Goal: Task Accomplishment & Management: Use online tool/utility

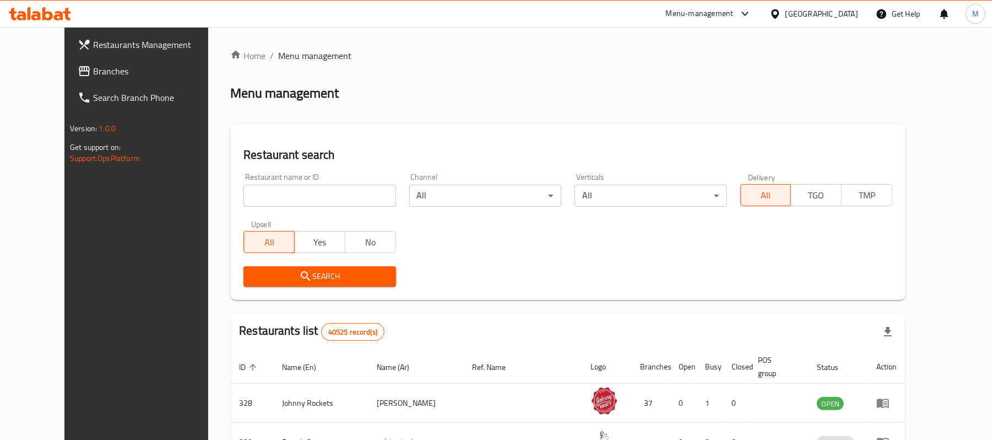
click at [248, 199] on input "search" at bounding box center [320, 196] width 152 height 22
paste input "688946"
type input "688946"
click at [93, 64] on span "Branches" at bounding box center [157, 70] width 128 height 13
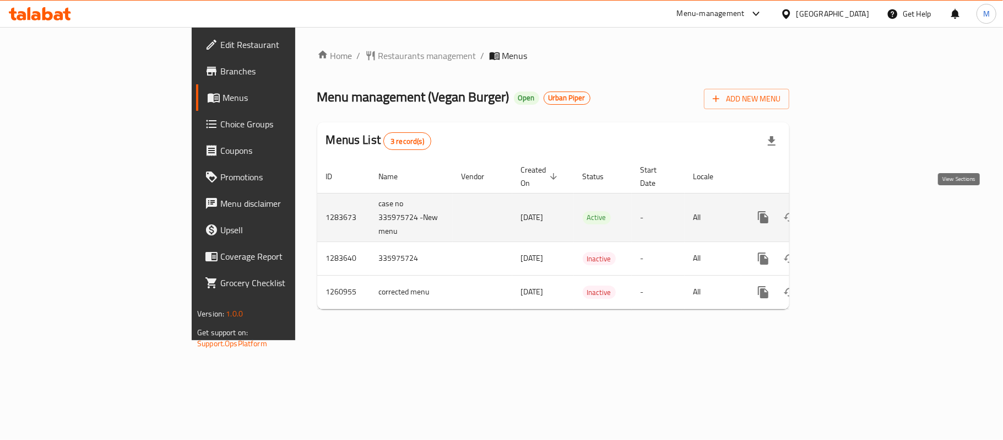
click at [850, 212] on icon "enhanced table" at bounding box center [842, 216] width 13 height 13
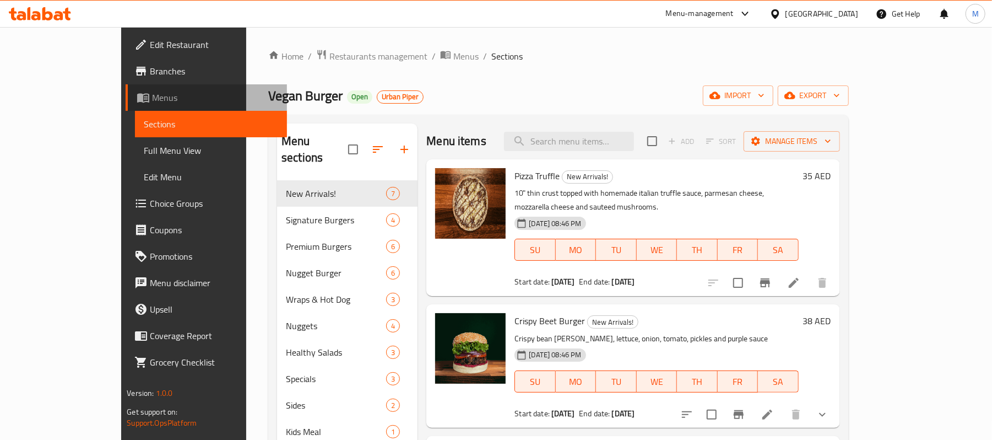
click at [152, 96] on span "Menus" at bounding box center [215, 97] width 126 height 13
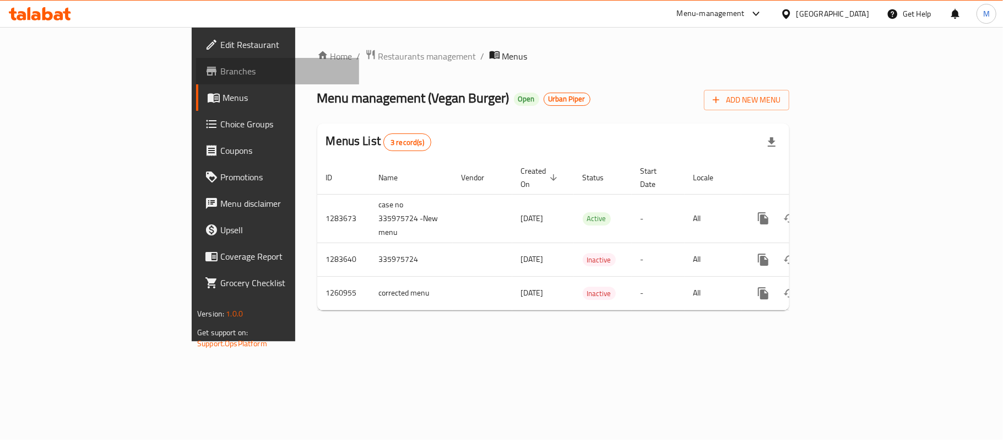
click at [220, 68] on span "Branches" at bounding box center [285, 70] width 130 height 13
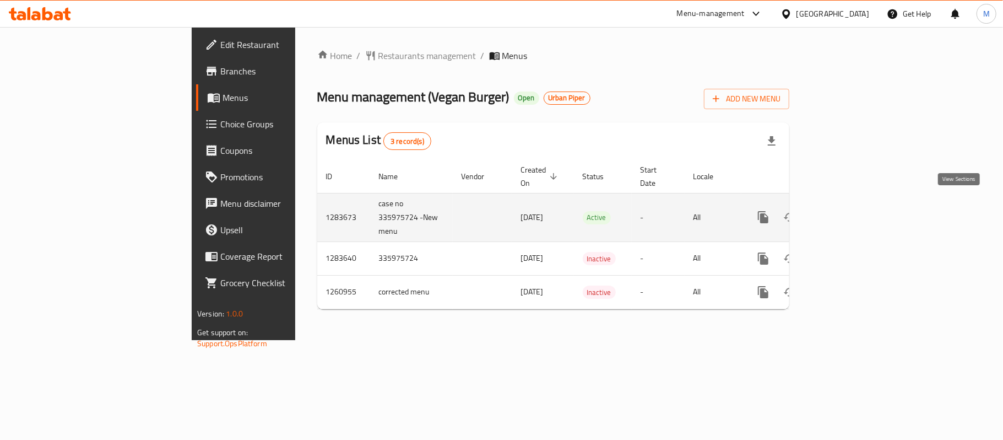
click at [850, 212] on icon "enhanced table" at bounding box center [842, 216] width 13 height 13
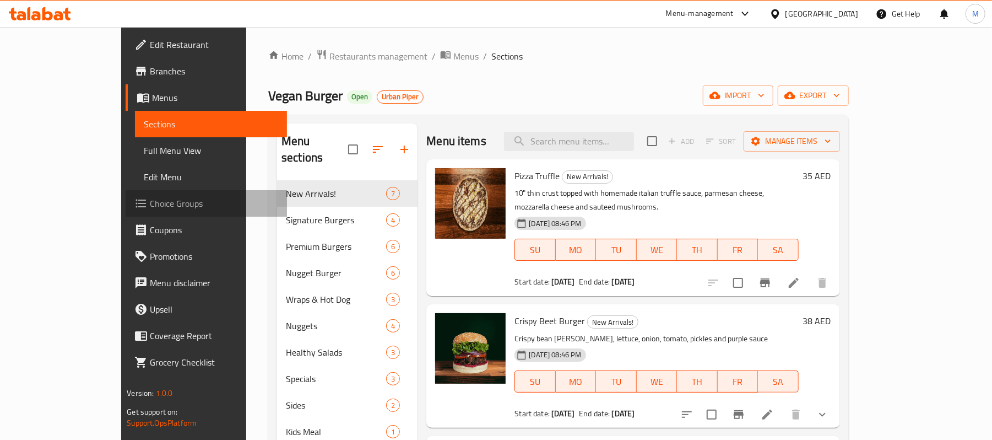
click at [150, 199] on span "Choice Groups" at bounding box center [214, 203] width 128 height 13
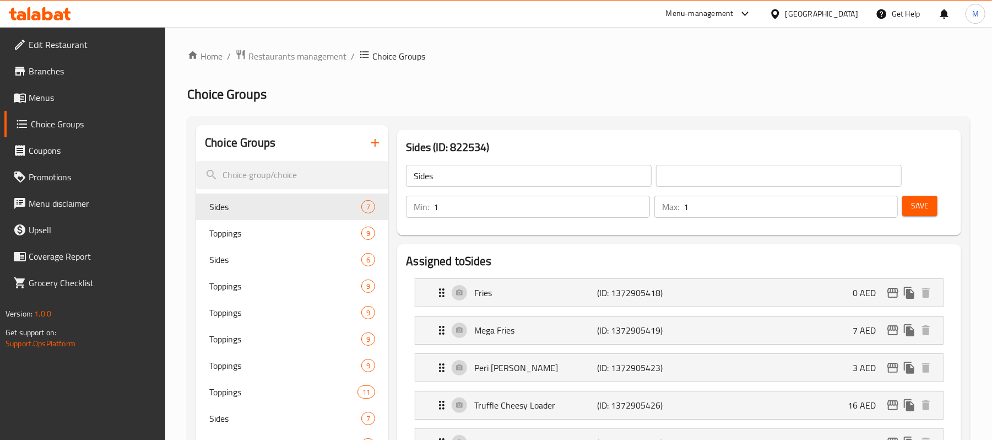
click at [37, 18] on icon at bounding box center [35, 15] width 9 height 9
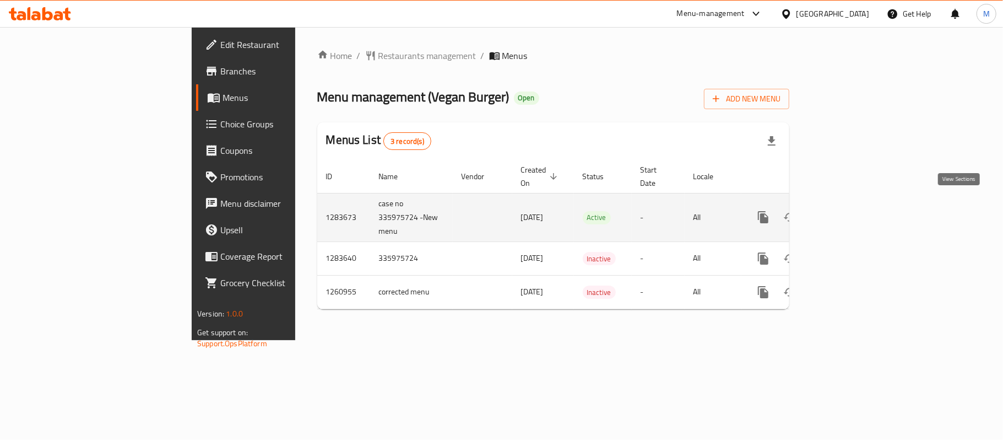
click at [856, 213] on link "enhanced table" at bounding box center [843, 217] width 26 height 26
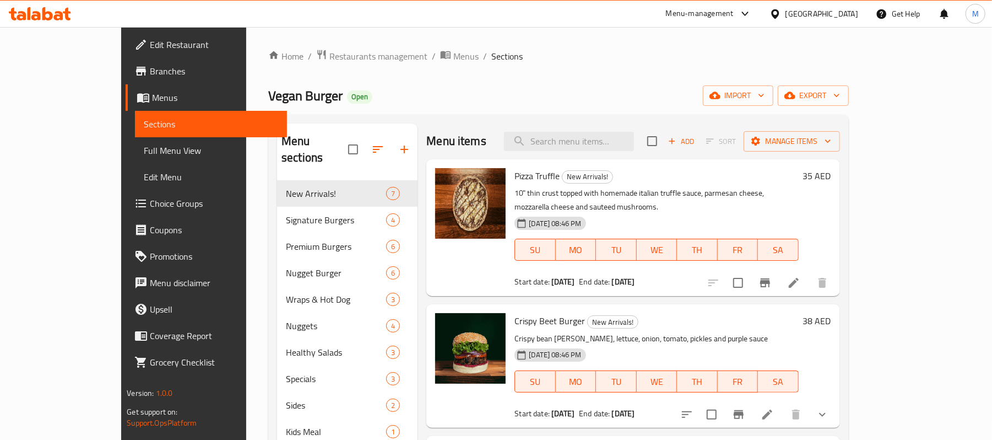
click at [150, 205] on span "Choice Groups" at bounding box center [214, 203] width 128 height 13
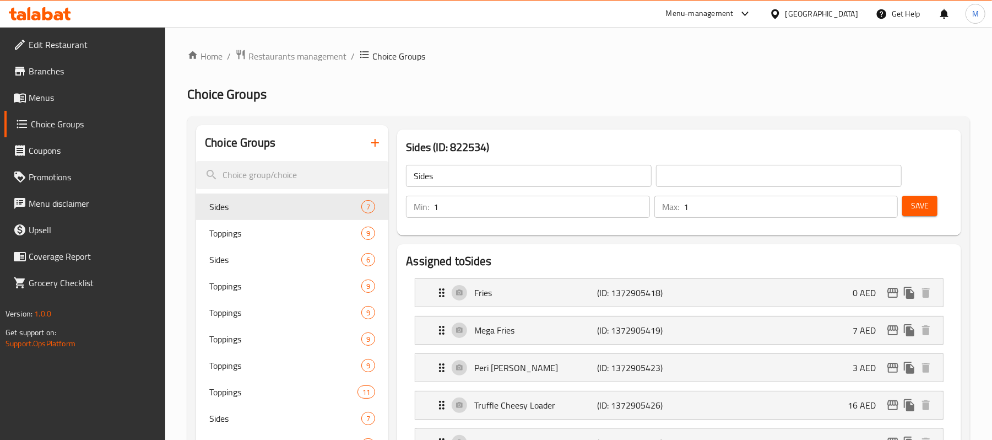
click at [633, 57] on ol "Home / Restaurants management / Choice Groups" at bounding box center [578, 56] width 783 height 14
click at [73, 96] on span "Menus" at bounding box center [93, 97] width 128 height 13
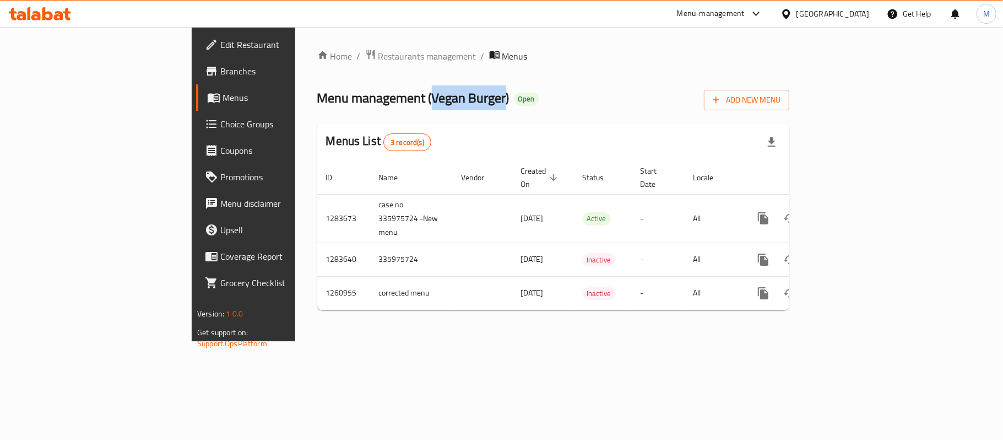
drag, startPoint x: 305, startPoint y: 98, endPoint x: 377, endPoint y: 100, distance: 72.2
click at [377, 100] on span "Menu management ( Vegan Burger )" at bounding box center [413, 97] width 192 height 25
copy span "Vegan Burger"
click at [220, 69] on span "Branches" at bounding box center [285, 70] width 130 height 13
